Goal: Transaction & Acquisition: Download file/media

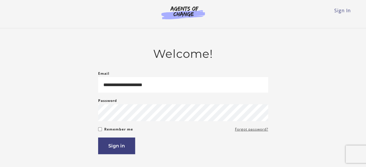
type input "**********"
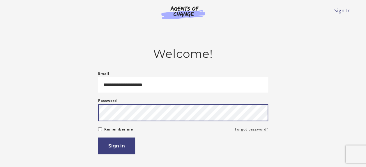
click at [98, 137] on button "Sign in" at bounding box center [116, 145] width 37 height 17
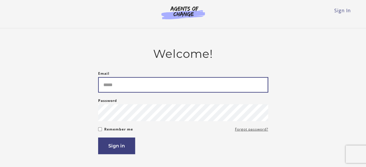
drag, startPoint x: 126, startPoint y: 86, endPoint x: 127, endPoint y: 79, distance: 7.3
click at [127, 79] on input "Email" at bounding box center [183, 84] width 170 height 15
type input "*"
type input "**********"
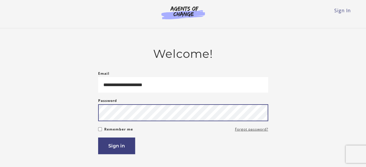
click at [98, 79] on button "Sign in" at bounding box center [116, 145] width 37 height 17
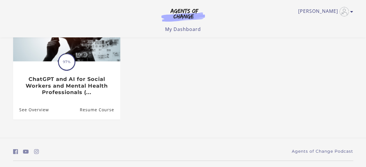
scroll to position [87, 0]
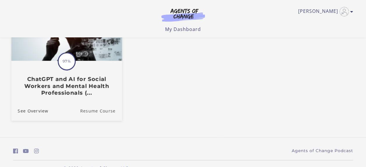
click at [94, 112] on link "Resume Course" at bounding box center [101, 110] width 42 height 20
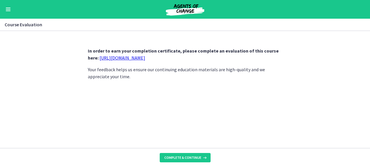
click at [106, 57] on link "https://forms.gle/jm1zbfhChZ2exBv78" at bounding box center [123, 58] width 46 height 6
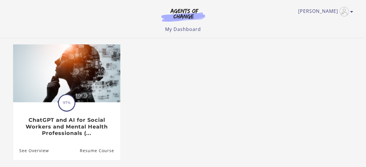
scroll to position [58, 0]
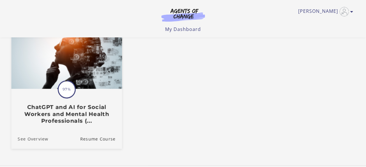
click at [43, 139] on link "See Overview" at bounding box center [29, 138] width 37 height 20
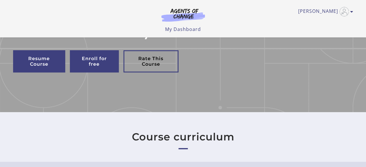
scroll to position [146, 0]
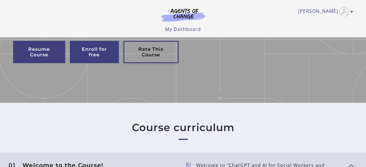
click at [145, 51] on link "Rate This Course" at bounding box center [150, 52] width 55 height 22
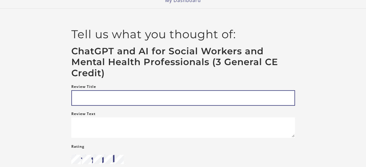
scroll to position [29, 0]
click at [118, 93] on input "Review Title" at bounding box center [183, 97] width 224 height 15
type input "**********"
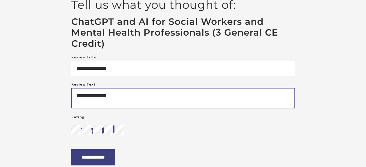
scroll to position [87, 0]
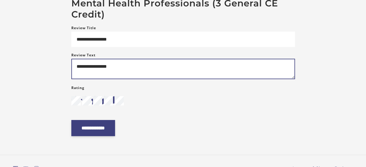
type textarea "**********"
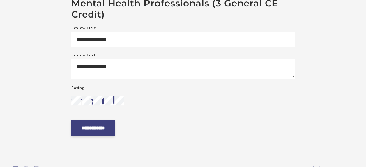
click at [105, 128] on input "**********" at bounding box center [93, 128] width 44 height 16
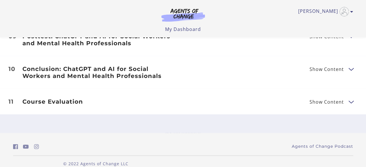
scroll to position [571, 0]
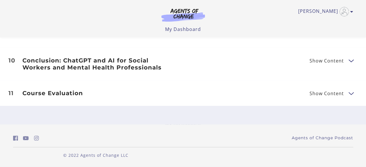
click at [324, 93] on span "Show Content" at bounding box center [326, 93] width 34 height 5
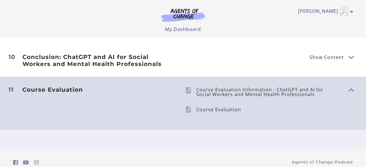
scroll to position [541, 0]
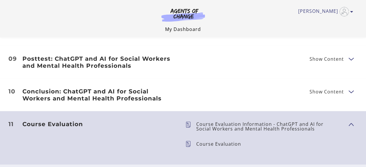
click at [178, 27] on link "My Dashboard" at bounding box center [183, 29] width 36 height 6
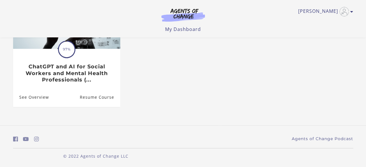
scroll to position [101, 0]
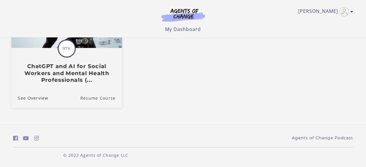
click at [95, 98] on link "Resume Course" at bounding box center [101, 98] width 42 height 20
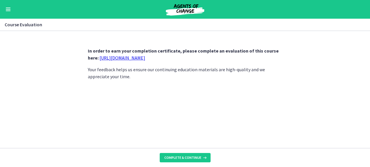
click at [105, 58] on link "https://forms.gle/jm1zbfhChZ2exBv78" at bounding box center [123, 58] width 46 height 6
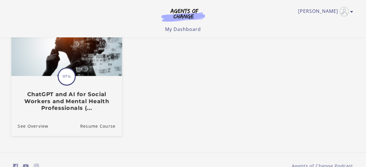
scroll to position [42, 0]
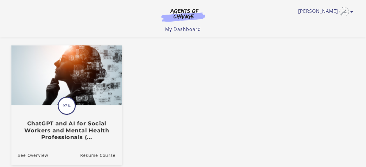
click at [70, 126] on h3 "ChatGPT and AI for Social Workers and Mental Health Professionals (..." at bounding box center [66, 130] width 98 height 20
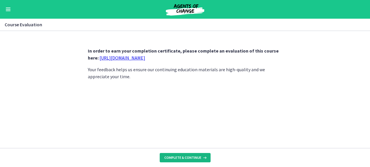
click at [173, 158] on span "Complete & continue" at bounding box center [183, 157] width 37 height 5
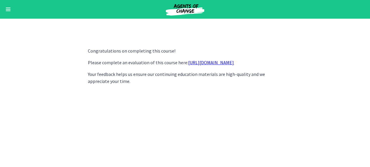
click at [200, 63] on link "https://forms.gle/jm1zbfhChZ2exBv78" at bounding box center [211, 62] width 46 height 6
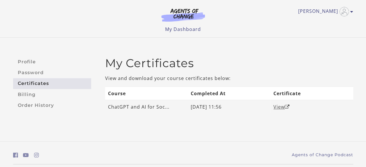
click at [277, 106] on link "View" at bounding box center [281, 106] width 16 height 6
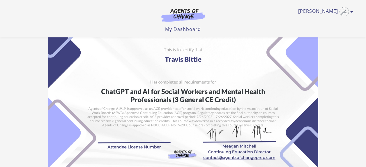
scroll to position [58, 0]
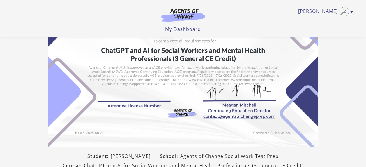
click at [145, 97] on img at bounding box center [183, 51] width 270 height 191
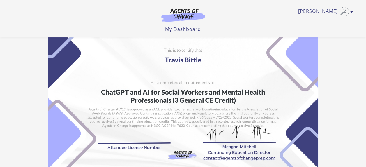
scroll to position [29, 0]
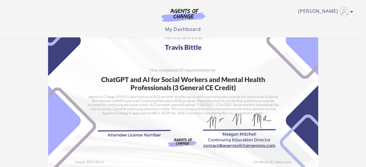
click at [111, 125] on img at bounding box center [183, 80] width 270 height 191
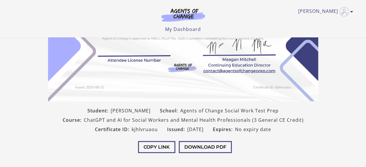
scroll to position [116, 0]
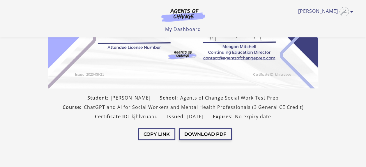
click at [195, 135] on button "Download PDF" at bounding box center [205, 134] width 53 height 12
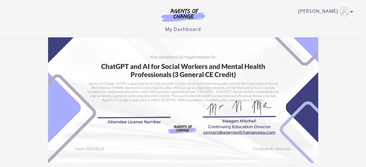
scroll to position [29, 0]
